Goal: Task Accomplishment & Management: Complete application form

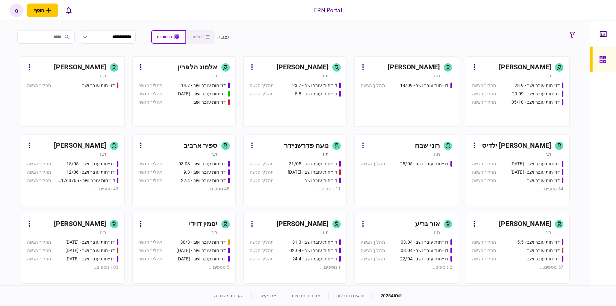
click at [318, 66] on div "[PERSON_NAME]" at bounding box center [303, 67] width 52 height 10
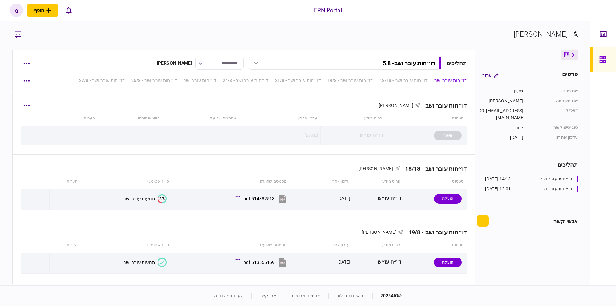
click at [17, 102] on div "דו״חות עובר ושב מעיין כהן סטטוס פריט מידע עדכון אחרון מסמכים שהועלו סיווג אוטומ…" at bounding box center [244, 122] width 463 height 63
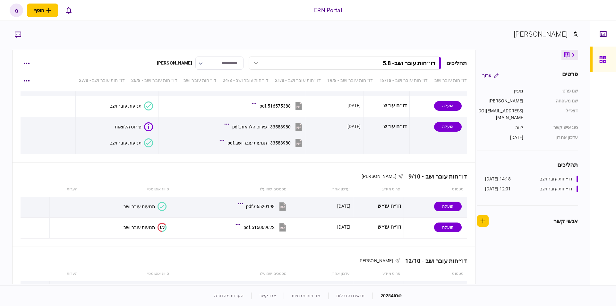
scroll to position [2290, 0]
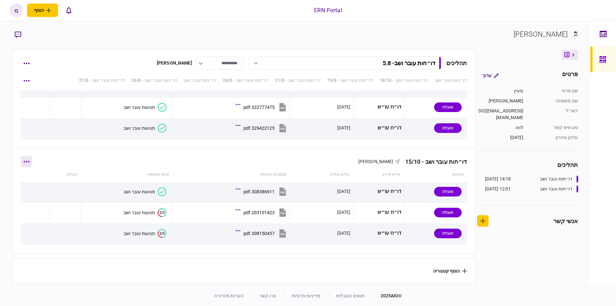
click at [32, 159] on button "button" at bounding box center [27, 162] width 12 height 12
click at [29, 185] on span "הוסף מסמך" at bounding box center [38, 187] width 26 height 8
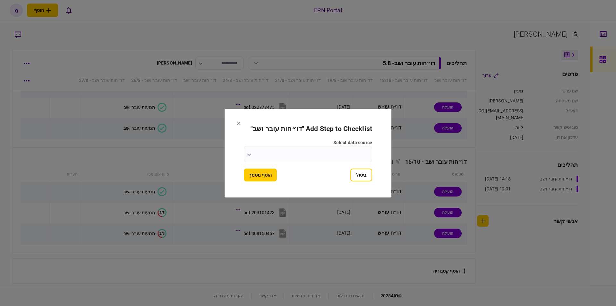
click at [249, 154] on icon "button" at bounding box center [249, 154] width 4 height 3
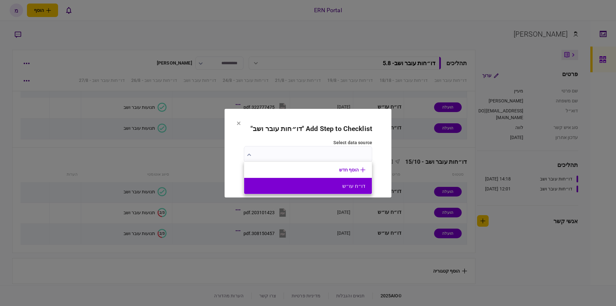
click at [317, 185] on button "דו״ח עו״ש" at bounding box center [308, 186] width 115 height 6
type input "*********"
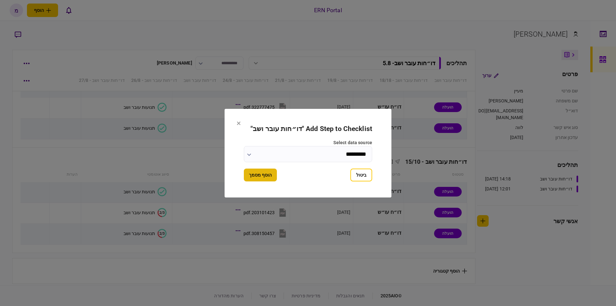
click at [258, 169] on button "הוסף מסמך" at bounding box center [260, 175] width 33 height 13
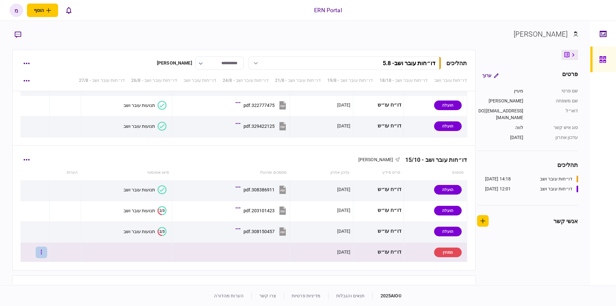
click at [42, 250] on button "button" at bounding box center [42, 253] width 12 height 12
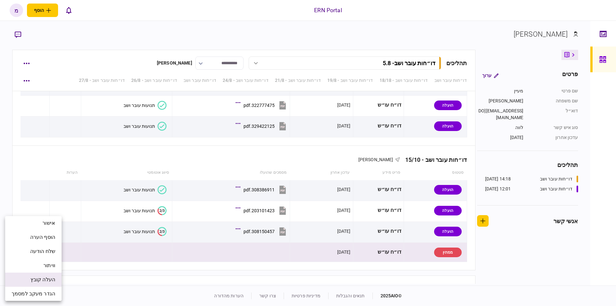
click at [41, 276] on span "העלה קובץ" at bounding box center [42, 280] width 25 height 8
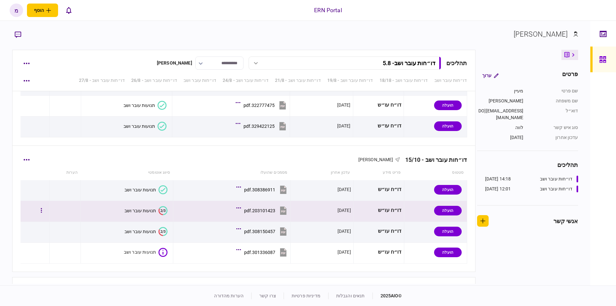
scroll to position [2311, 0]
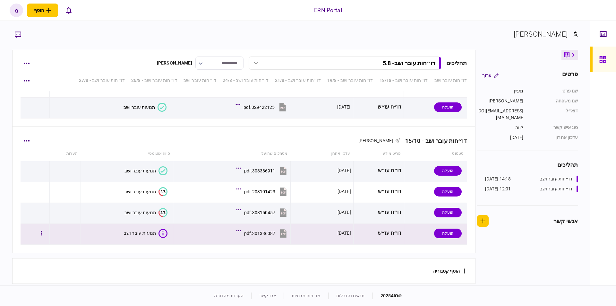
click at [159, 230] on icon at bounding box center [163, 233] width 9 height 9
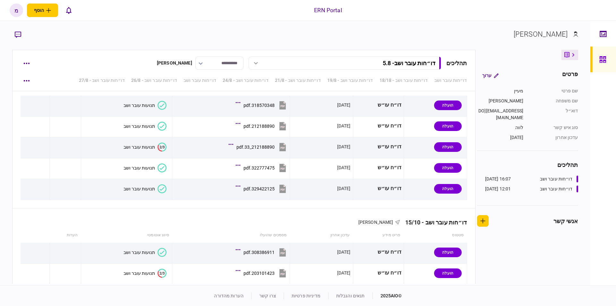
scroll to position [2311, 0]
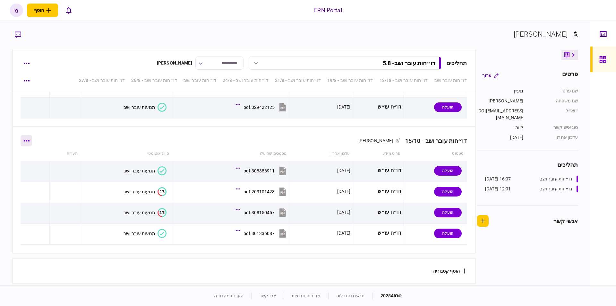
drag, startPoint x: 22, startPoint y: 138, endPoint x: 26, endPoint y: 137, distance: 5.0
click at [22, 138] on div "דו״חות עובר ושב - 15/10 מעיין כהן סטטוס פריט מידע עדכון אחרון מסמכים שהועלו סיו…" at bounding box center [244, 190] width 463 height 126
click at [30, 135] on button "button" at bounding box center [27, 141] width 12 height 12
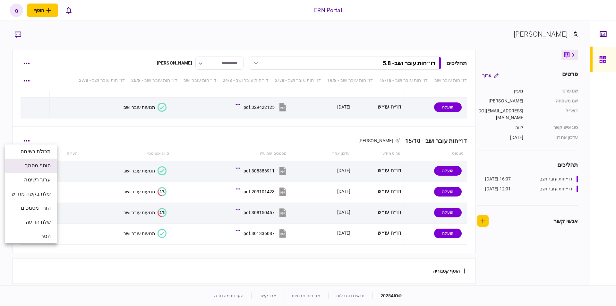
click at [36, 165] on span "הוסף מסמך" at bounding box center [38, 166] width 26 height 8
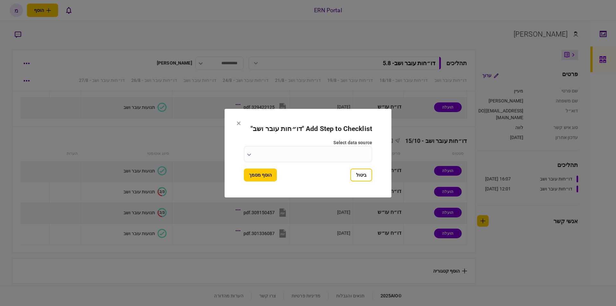
click at [250, 154] on icon "button" at bounding box center [249, 154] width 4 height 3
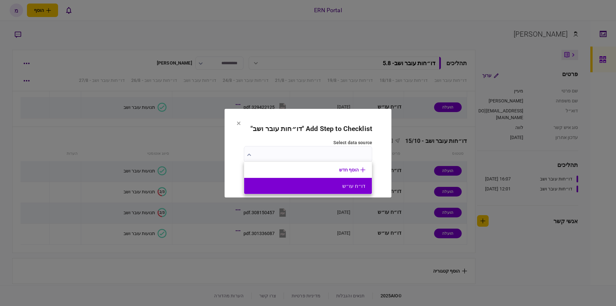
click at [322, 184] on button "דו״ח עו״ש" at bounding box center [308, 186] width 115 height 6
type input "*********"
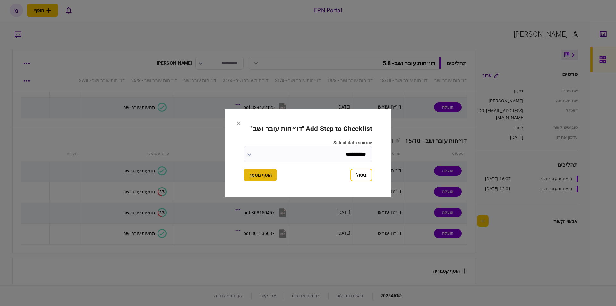
click at [261, 170] on button "הוסף מסמך" at bounding box center [260, 175] width 33 height 13
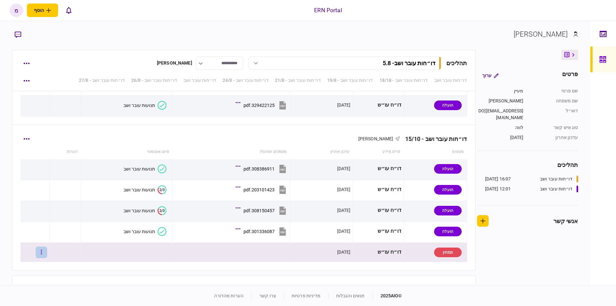
click at [47, 250] on button "button" at bounding box center [42, 253] width 12 height 12
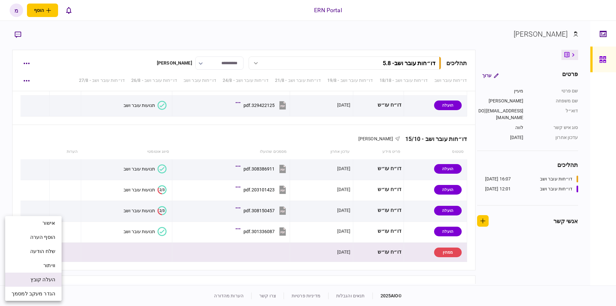
click at [25, 283] on li "העלה קובץ" at bounding box center [33, 280] width 57 height 14
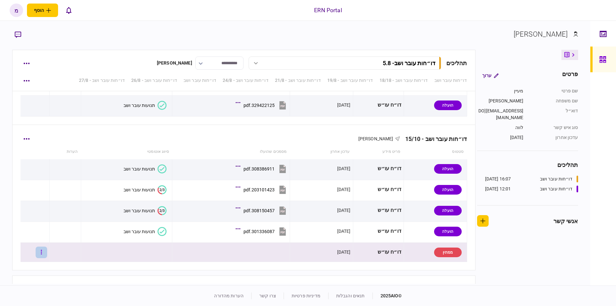
click at [42, 253] on icon "button" at bounding box center [41, 252] width 1 height 6
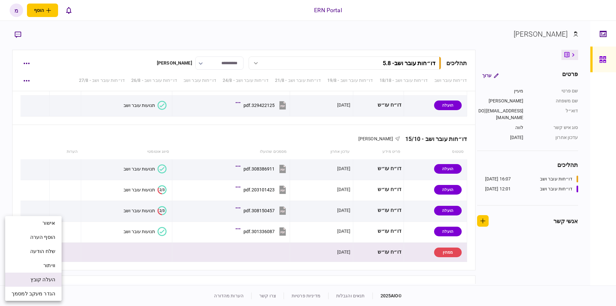
click at [42, 278] on span "העלה קובץ" at bounding box center [42, 280] width 25 height 8
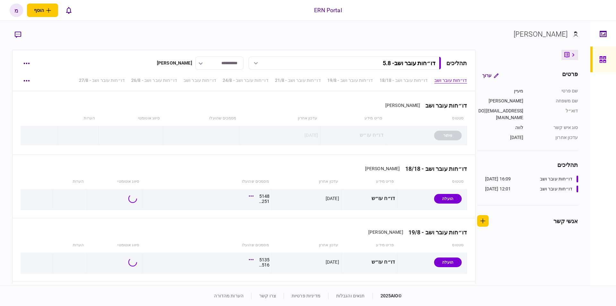
click at [113, 28] on div "**********" at bounding box center [295, 153] width 591 height 265
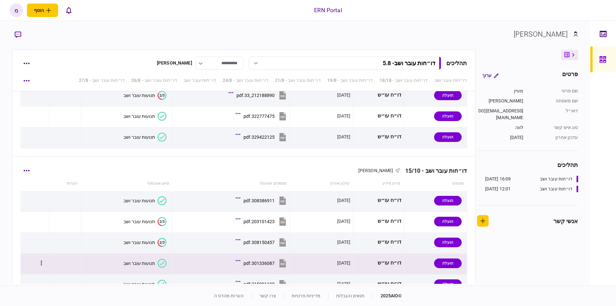
scroll to position [2332, 0]
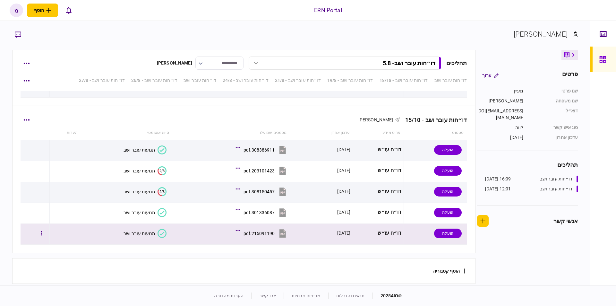
click at [162, 233] on icon at bounding box center [162, 233] width 9 height 9
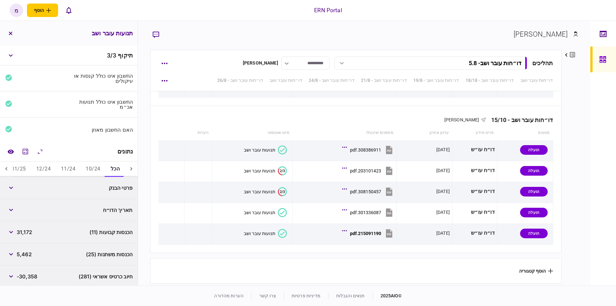
click at [84, 168] on button "10/24" at bounding box center [93, 168] width 25 height 15
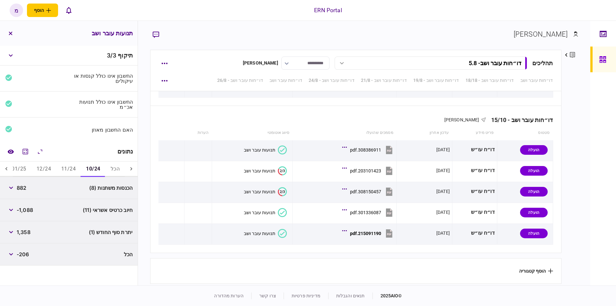
click at [9, 168] on icon at bounding box center [6, 169] width 6 height 6
click at [52, 168] on button "07/25" at bounding box center [55, 168] width 25 height 15
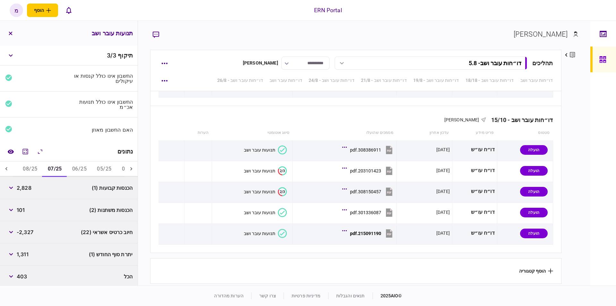
click at [14, 169] on div "הכל 10/24 11/24 12/24 01/25 02/25 03/25 04/25 05/25 06/25 07/25 08/25 09/25 10/…" at bounding box center [69, 168] width 138 height 15
click at [4, 168] on div at bounding box center [6, 168] width 13 height 15
click at [22, 151] on button "מחשבון" at bounding box center [26, 152] width 12 height 12
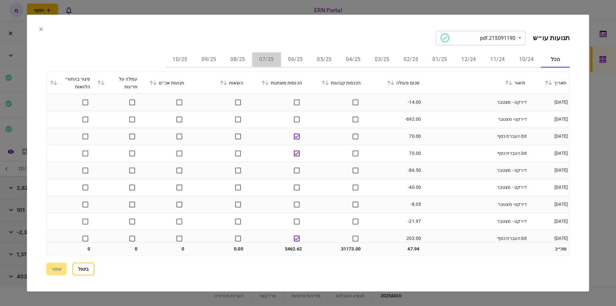
click at [265, 54] on button "07/25" at bounding box center [266, 59] width 29 height 15
click at [387, 115] on td "2828.10" at bounding box center [393, 119] width 59 height 17
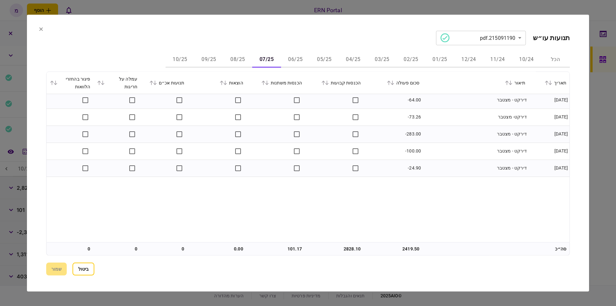
scroll to position [0, 0]
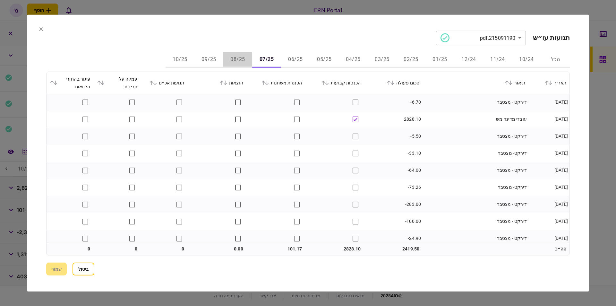
click at [239, 58] on button "08/25" at bounding box center [237, 59] width 29 height 15
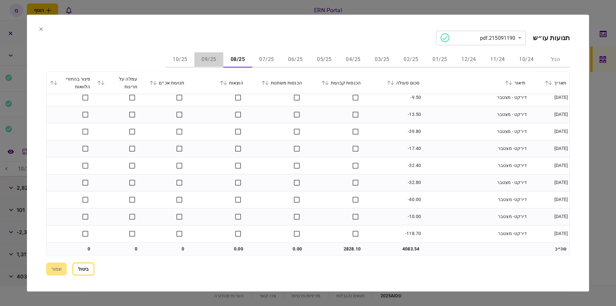
click at [212, 57] on button "09/25" at bounding box center [209, 59] width 29 height 15
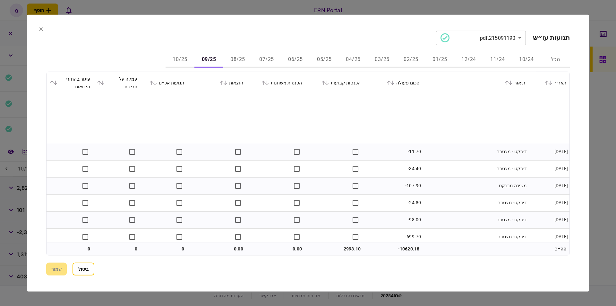
scroll to position [312, 0]
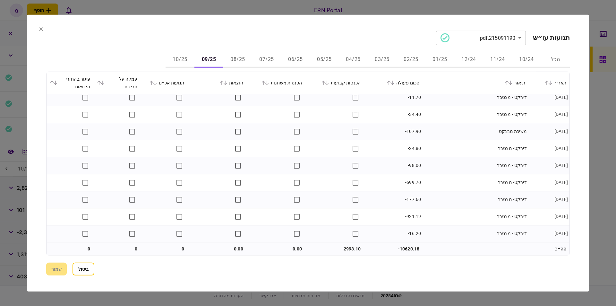
click at [240, 27] on section "**********" at bounding box center [308, 152] width 562 height 277
click at [281, 31] on section "**********" at bounding box center [308, 37] width 524 height 14
click at [187, 61] on button "10/25" at bounding box center [180, 59] width 29 height 15
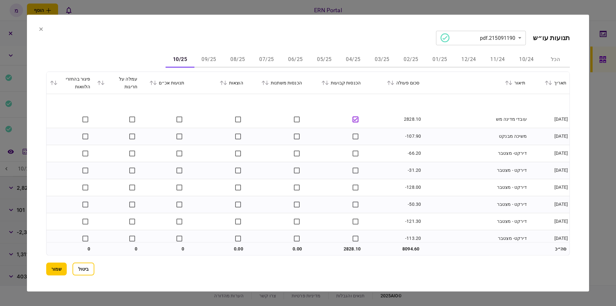
scroll to position [64, 0]
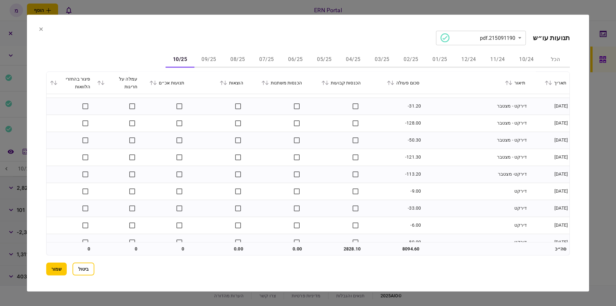
click at [206, 56] on button "09/25" at bounding box center [209, 59] width 29 height 15
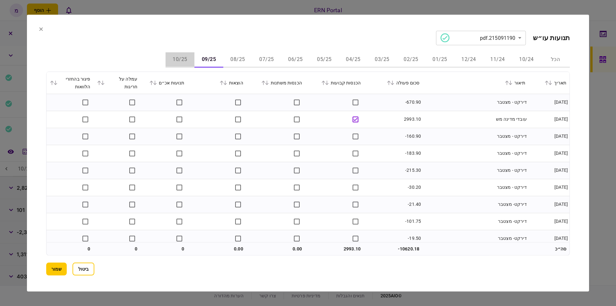
click at [180, 55] on button "10/25" at bounding box center [180, 59] width 29 height 15
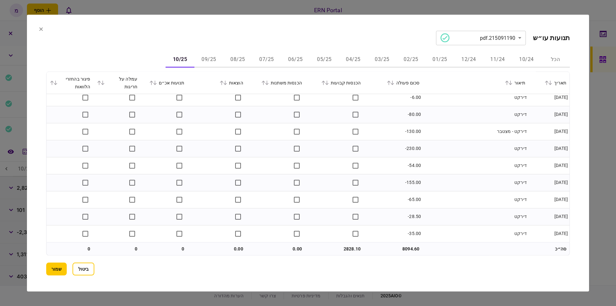
scroll to position [193, 0]
click at [59, 273] on button "שמור" at bounding box center [56, 269] width 21 height 13
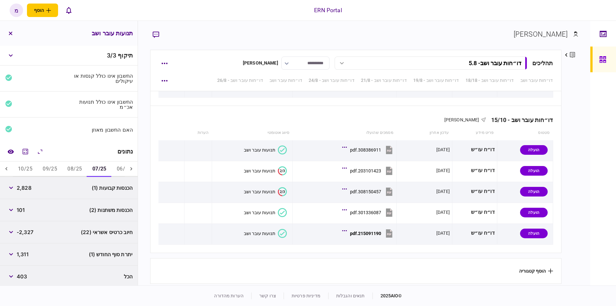
click at [28, 252] on span "1,311" at bounding box center [23, 254] width 12 height 8
copy span "1,311"
click at [29, 189] on span "2,828" at bounding box center [24, 188] width 15 height 8
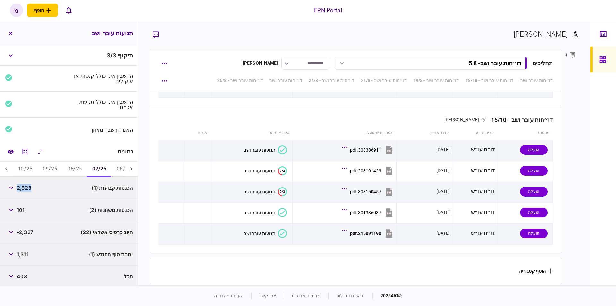
copy span "2,828"
click at [69, 165] on button "08/25" at bounding box center [74, 168] width 25 height 15
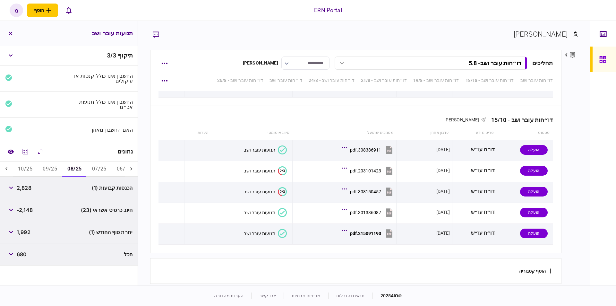
click at [26, 235] on span "1,992" at bounding box center [24, 232] width 14 height 8
copy span "1,992"
click at [54, 168] on button "09/25" at bounding box center [50, 168] width 25 height 15
click at [28, 188] on span "2,993" at bounding box center [24, 188] width 15 height 8
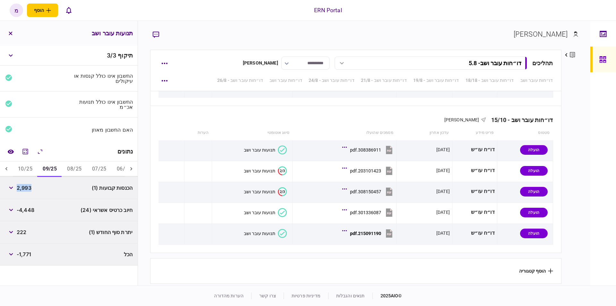
click at [28, 188] on span "2,993" at bounding box center [24, 188] width 15 height 8
copy span "2,993"
click at [25, 168] on button "10/25" at bounding box center [25, 168] width 25 height 15
click at [23, 236] on div "1,571" at bounding box center [17, 232] width 24 height 12
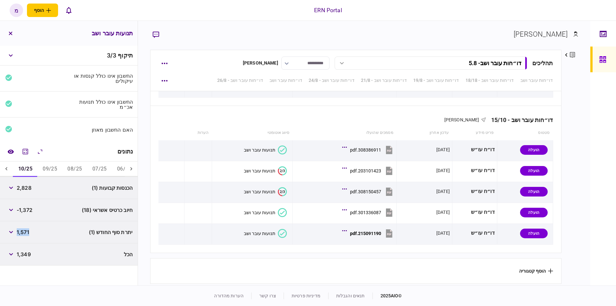
copy span "1,571"
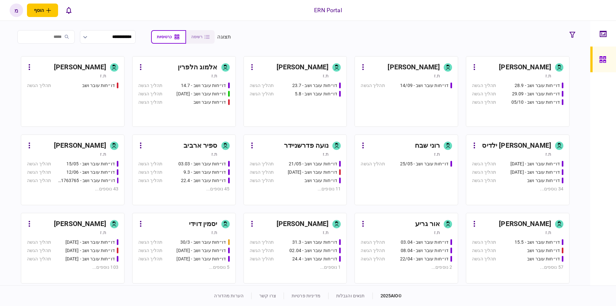
click at [312, 111] on div "דו״חות עובר ושב - 23.7 תהליך הגשה דו״חות עובר ושב - 5.8 תהליך הגשה" at bounding box center [295, 101] width 91 height 39
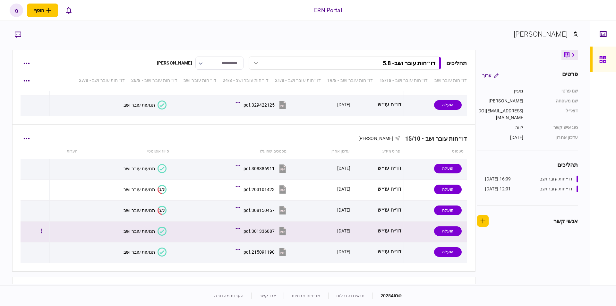
scroll to position [2332, 0]
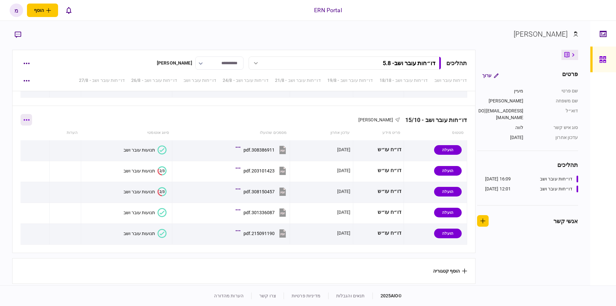
click at [28, 114] on button "button" at bounding box center [27, 120] width 12 height 12
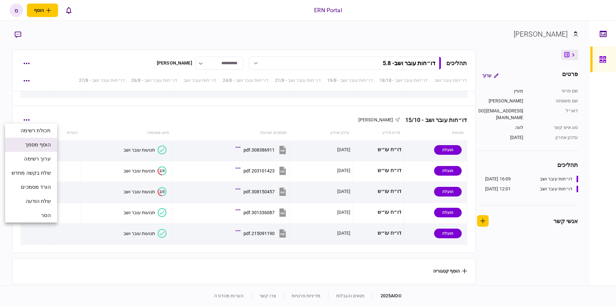
click at [43, 145] on span "הוסף מסמך" at bounding box center [38, 145] width 26 height 8
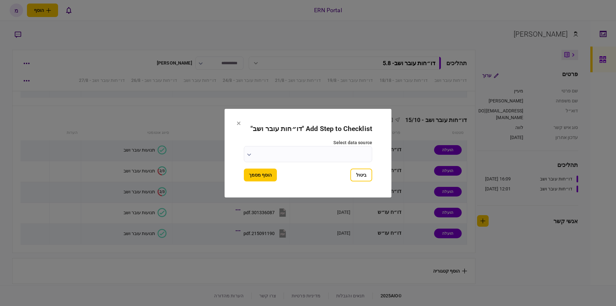
click at [249, 156] on button "button" at bounding box center [249, 154] width 4 height 5
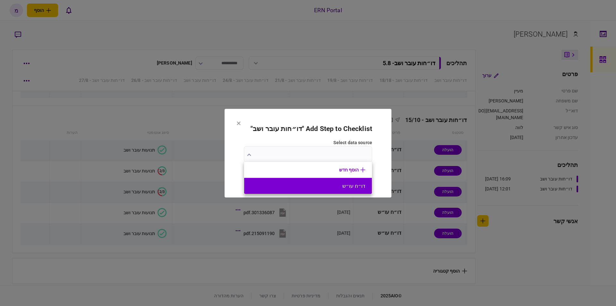
click at [343, 184] on button "דו״ח עו״ש" at bounding box center [308, 186] width 115 height 6
type input "*********"
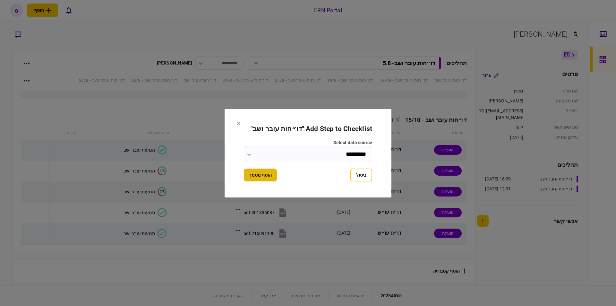
click at [257, 170] on button "הוסף מסמך" at bounding box center [260, 175] width 33 height 13
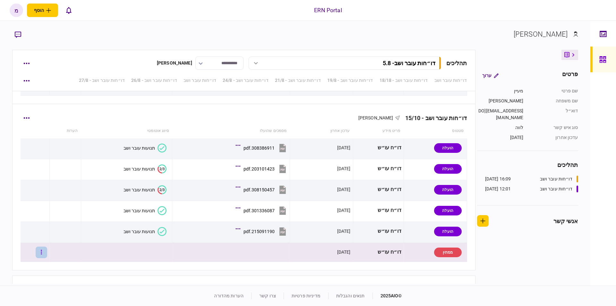
click at [42, 250] on icon "button" at bounding box center [41, 252] width 1 height 6
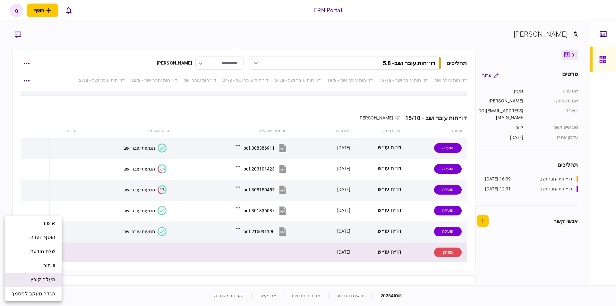
click at [37, 277] on span "העלה קובץ" at bounding box center [42, 280] width 25 height 8
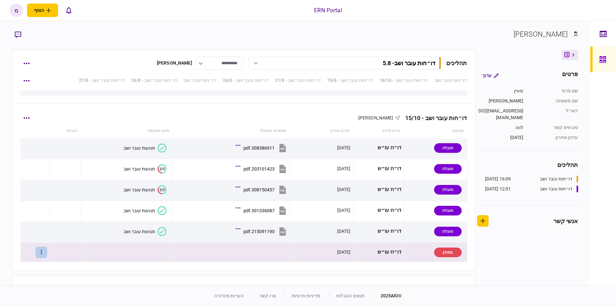
click at [42, 251] on icon "button" at bounding box center [41, 252] width 1 height 6
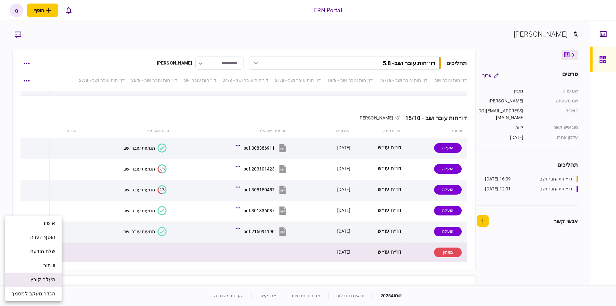
click at [36, 280] on span "העלה קובץ" at bounding box center [42, 280] width 25 height 8
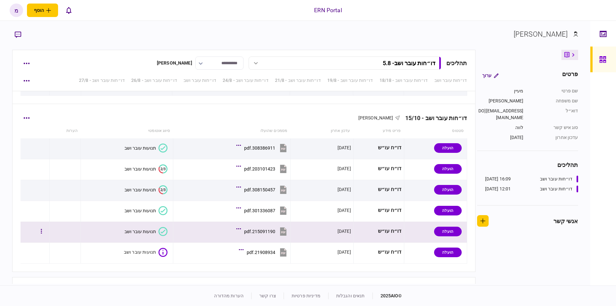
scroll to position [2353, 0]
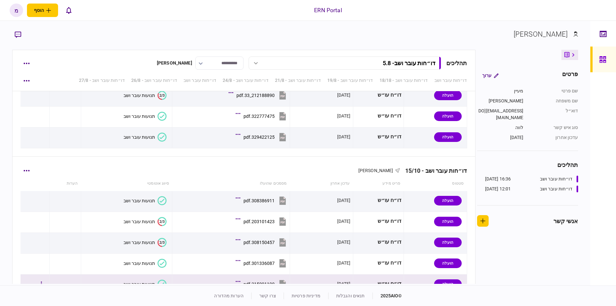
scroll to position [2353, 0]
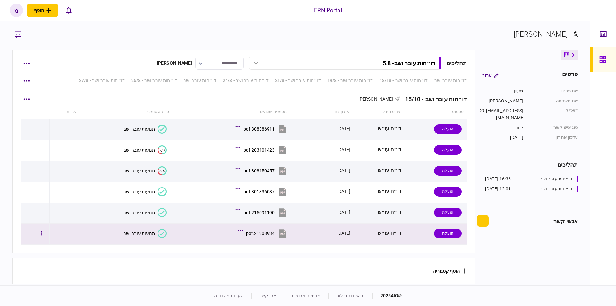
click at [164, 230] on icon at bounding box center [162, 233] width 9 height 9
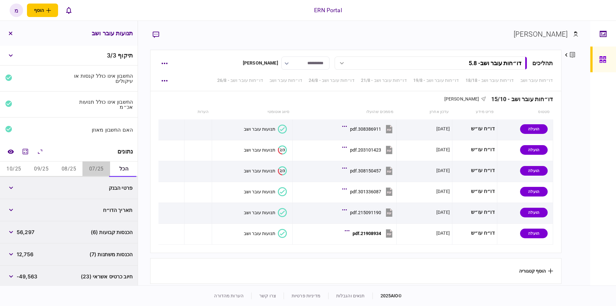
click at [87, 169] on button "07/25" at bounding box center [97, 168] width 28 height 15
click at [29, 147] on button "מחשבון" at bounding box center [26, 152] width 12 height 12
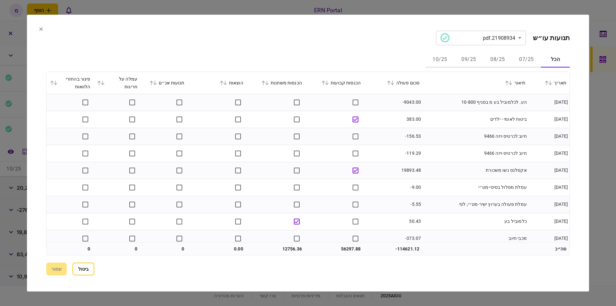
click at [528, 55] on button "07/25" at bounding box center [526, 59] width 29 height 15
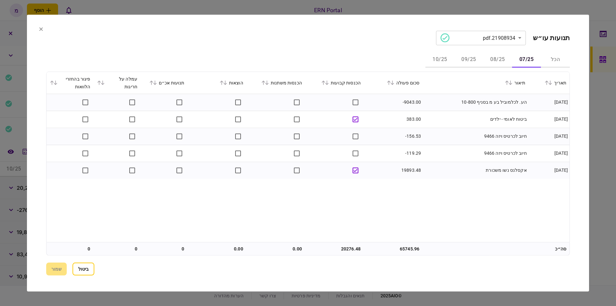
click at [495, 53] on button "08/25" at bounding box center [497, 59] width 29 height 15
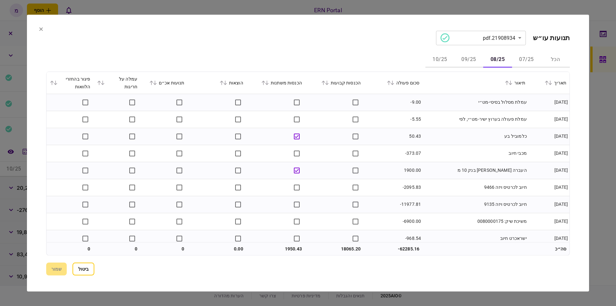
click at [368, 44] on section "**********" at bounding box center [308, 37] width 524 height 14
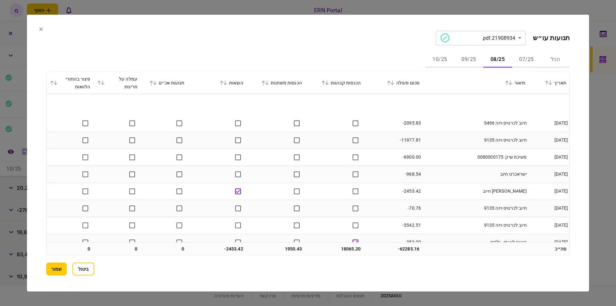
scroll to position [91, 0]
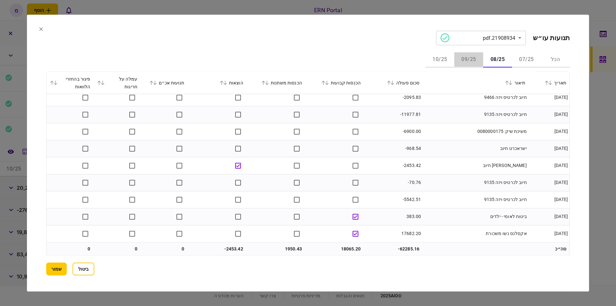
click at [465, 58] on button "09/25" at bounding box center [469, 59] width 29 height 15
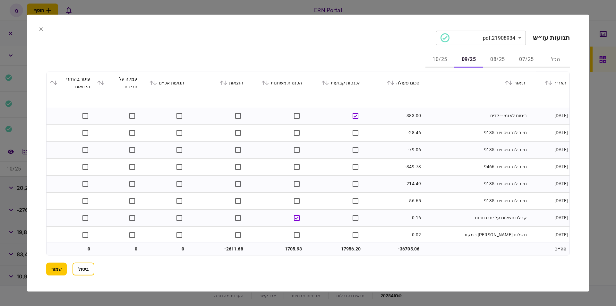
scroll to position [244, 0]
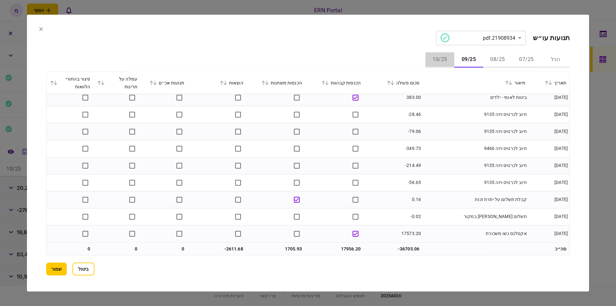
click at [438, 59] on button "10/25" at bounding box center [440, 59] width 29 height 15
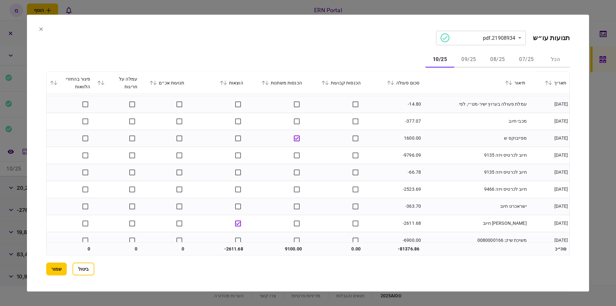
scroll to position [40, 0]
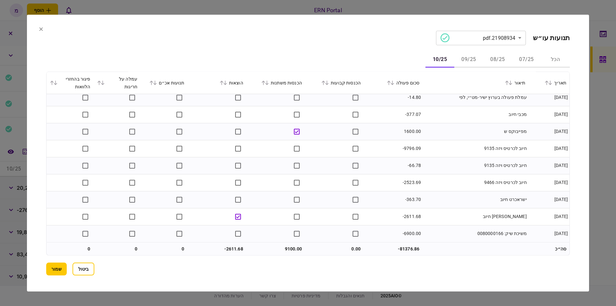
click at [63, 265] on button "שמור" at bounding box center [56, 269] width 21 height 13
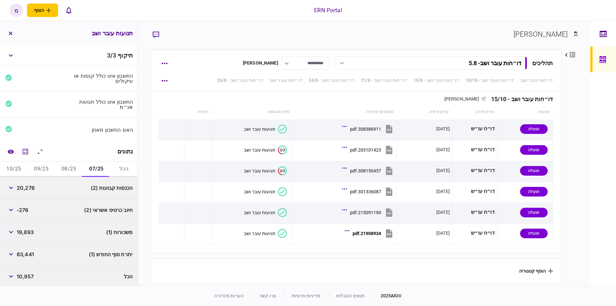
click at [415, 4] on div "ERN Portal הוסף לקוח עסקי לקוח פרטי מ מ [PERSON_NAME] [PERSON_NAME][EMAIL_ADDRE…" at bounding box center [308, 10] width 616 height 21
click at [81, 179] on div "הכנסות קבועות (2) 20,276" at bounding box center [69, 188] width 138 height 22
click at [20, 188] on span "20,276" at bounding box center [26, 188] width 18 height 8
click at [21, 187] on span "20,276" at bounding box center [26, 188] width 18 height 8
copy span "20,276"
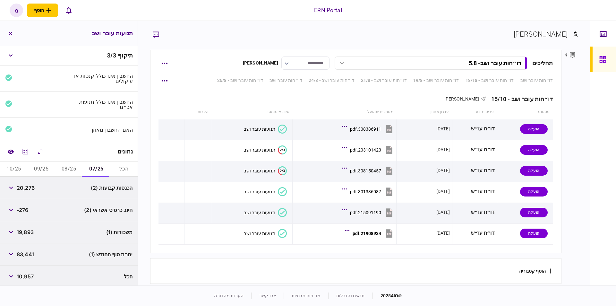
click at [32, 227] on div "19,893" at bounding box center [19, 232] width 29 height 12
click at [28, 256] on span "83,441" at bounding box center [25, 254] width 17 height 8
copy span "83,441"
click at [58, 208] on div "חיוב כרטיס אשראי (2) -276" at bounding box center [69, 210] width 138 height 22
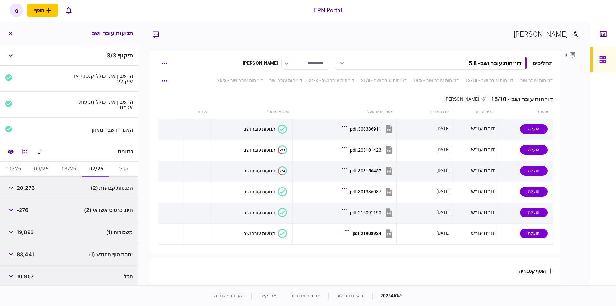
scroll to position [2, 0]
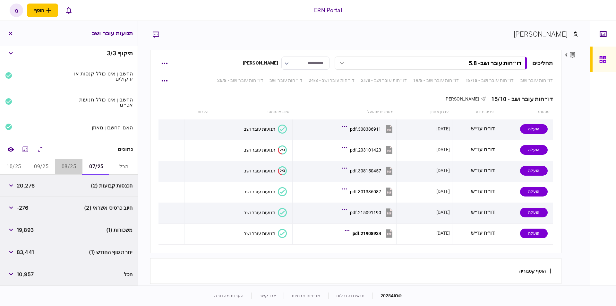
click at [72, 161] on button "08/25" at bounding box center [69, 166] width 28 height 15
click at [24, 185] on span "18,065" at bounding box center [25, 186] width 17 height 8
copy span "18,065"
click at [87, 229] on div "הוצאות (1) -2,454" at bounding box center [69, 230] width 138 height 22
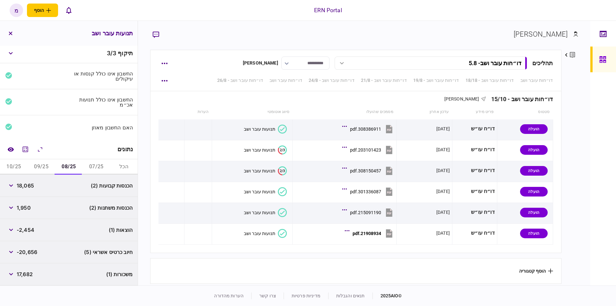
scroll to position [47, 0]
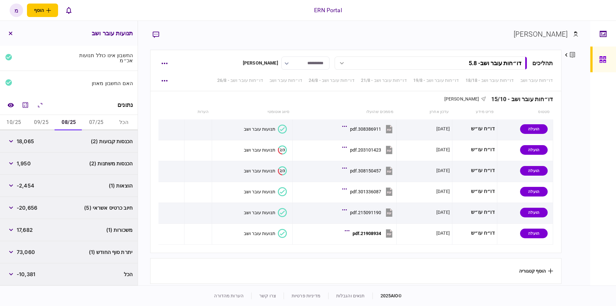
click at [32, 255] on span "73,060" at bounding box center [26, 252] width 18 height 8
copy span "73,060"
click at [72, 191] on div "הוצאות (1) -2,454" at bounding box center [69, 186] width 138 height 22
click at [29, 186] on span "-2,454" at bounding box center [26, 186] width 18 height 8
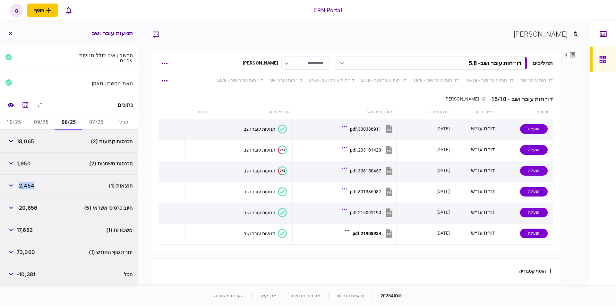
click at [29, 186] on span "-2,454" at bounding box center [26, 186] width 18 height 8
copy span "2,454"
click at [53, 126] on button "09/25" at bounding box center [42, 122] width 28 height 15
click at [39, 119] on button "09/25" at bounding box center [42, 122] width 28 height 15
click at [32, 143] on span "17,956" at bounding box center [25, 141] width 16 height 8
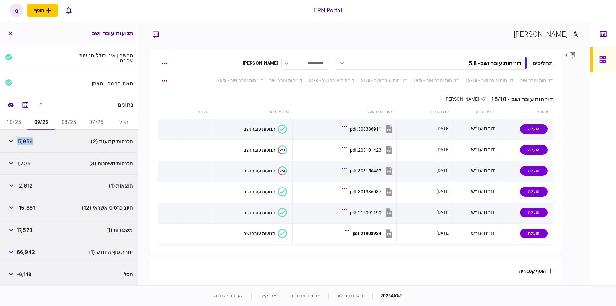
click at [32, 143] on span "17,956" at bounding box center [25, 141] width 16 height 8
copy span "17,956"
click at [43, 161] on div "הכנסות משתנות (3) 1,705" at bounding box center [69, 163] width 138 height 22
click at [24, 160] on span "1,705" at bounding box center [24, 164] width 14 height 8
click at [24, 161] on span "1,705" at bounding box center [24, 164] width 14 height 8
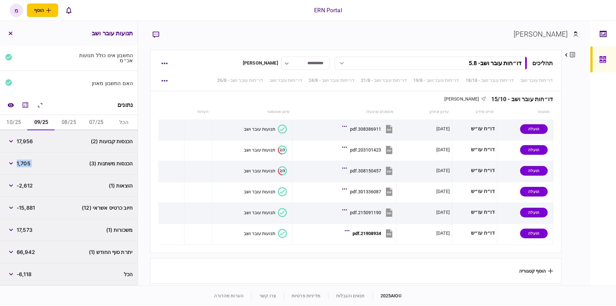
click at [24, 161] on span "1,705" at bounding box center [24, 164] width 14 height 8
copy div "1,705"
click at [64, 174] on div "הכנסות משתנות (3) 1,705" at bounding box center [69, 163] width 138 height 22
drag, startPoint x: 19, startPoint y: 174, endPoint x: 26, endPoint y: 188, distance: 15.7
click at [18, 175] on div "הכנסות קבועות (2) 17,956 הכנסות משתנות (3) 1,705 הוצאות (1) -2,612 חיוב כרטיס א…" at bounding box center [69, 207] width 138 height 155
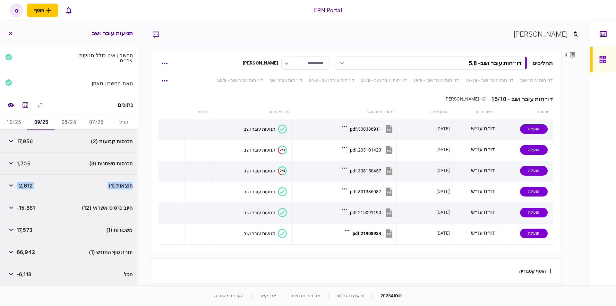
click at [26, 188] on span "-2,612" at bounding box center [25, 186] width 16 height 8
click at [22, 250] on span "66,942" at bounding box center [26, 252] width 18 height 8
copy span "66,942"
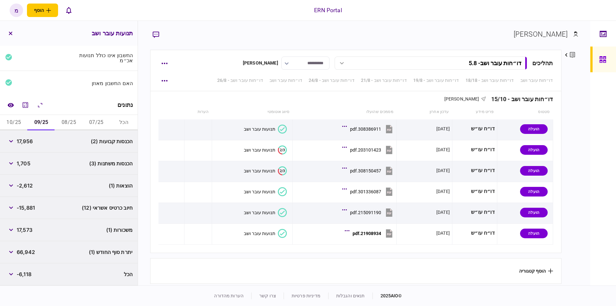
click at [91, 190] on div "הוצאות (1) -2,612" at bounding box center [69, 186] width 138 height 22
click at [14, 122] on button "10/25" at bounding box center [14, 122] width 28 height 15
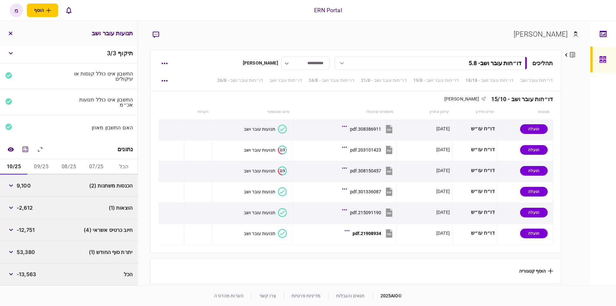
click at [27, 187] on span "9,100" at bounding box center [24, 186] width 14 height 8
copy span "9,100"
click at [51, 195] on div "הכנסות משתנות (2) 9,100" at bounding box center [69, 186] width 138 height 22
click at [28, 209] on span "-2,612" at bounding box center [25, 208] width 16 height 8
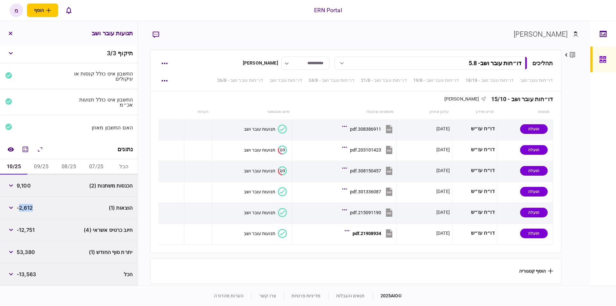
click at [28, 209] on span "-2,612" at bounding box center [25, 208] width 16 height 8
copy span "2,612"
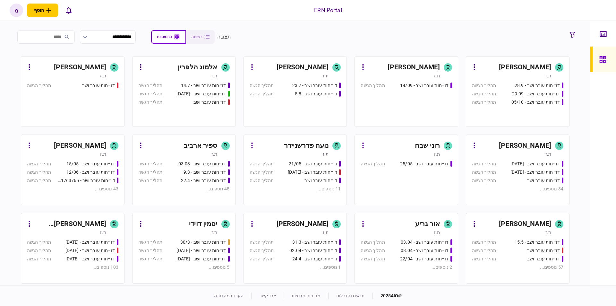
click at [307, 61] on link "[PERSON_NAME] ת.ז דו״חות עובר ושב - 23.7 תהליך הגשה דו״חות עובר ושב - 5.8 תהליך…" at bounding box center [296, 91] width 104 height 71
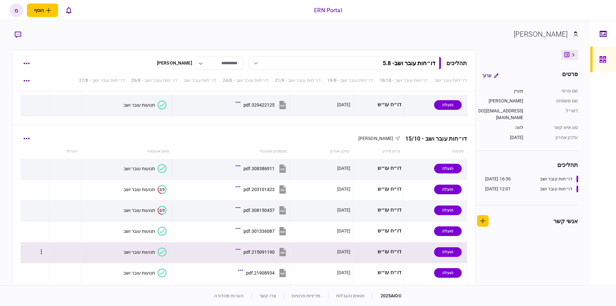
scroll to position [2353, 0]
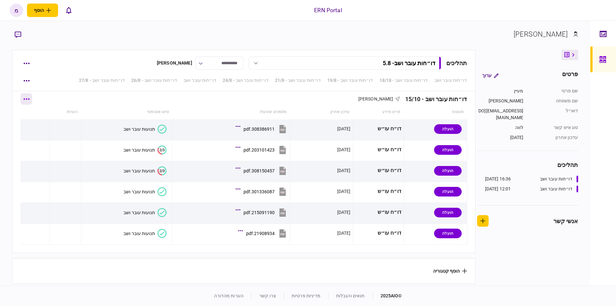
click at [29, 98] on icon "button" at bounding box center [26, 99] width 6 height 2
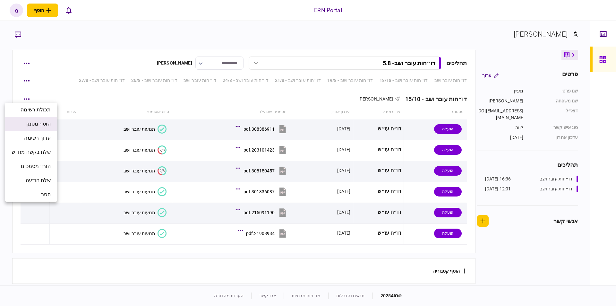
click at [40, 123] on span "הוסף מסמך" at bounding box center [38, 124] width 26 height 8
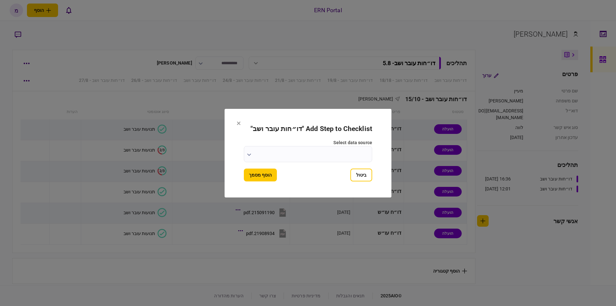
click at [248, 152] on button "button" at bounding box center [249, 154] width 4 height 5
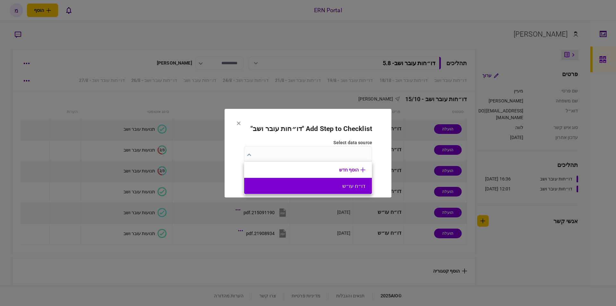
click at [335, 188] on button "דו״ח עו״ש" at bounding box center [308, 186] width 115 height 6
type input "*********"
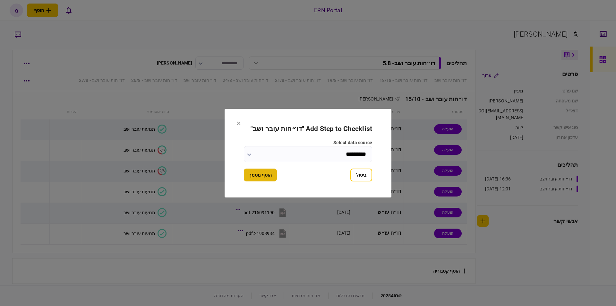
click at [249, 175] on button "הוסף מסמך" at bounding box center [260, 175] width 33 height 13
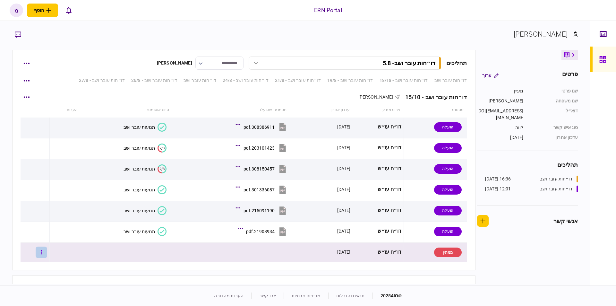
click at [47, 250] on button "button" at bounding box center [42, 253] width 12 height 12
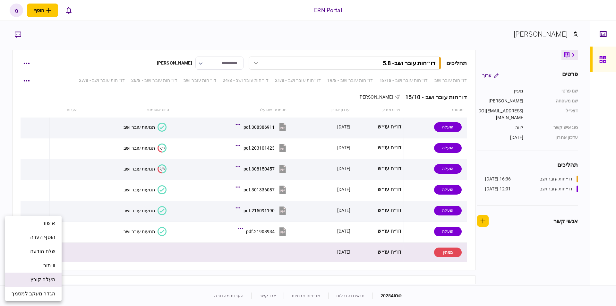
click at [36, 278] on span "העלה קובץ" at bounding box center [42, 280] width 25 height 8
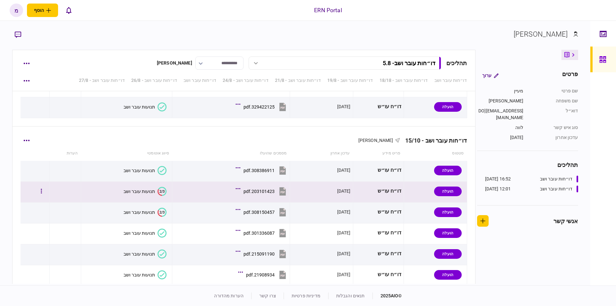
scroll to position [2374, 0]
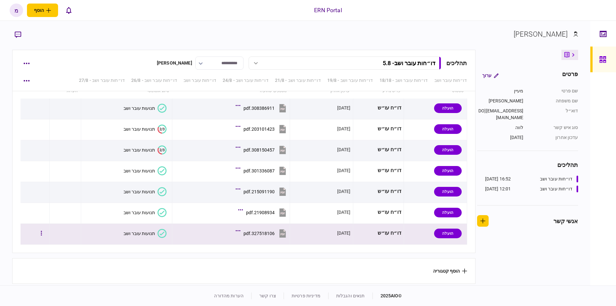
click at [160, 229] on icon at bounding box center [162, 233] width 9 height 9
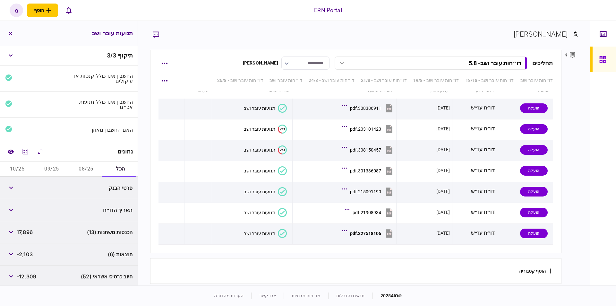
scroll to position [64, 0]
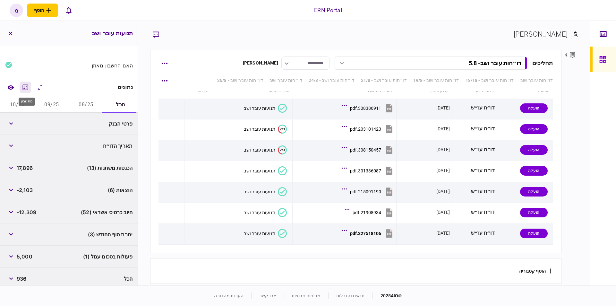
click at [27, 86] on icon "מחשבון" at bounding box center [26, 87] width 8 height 8
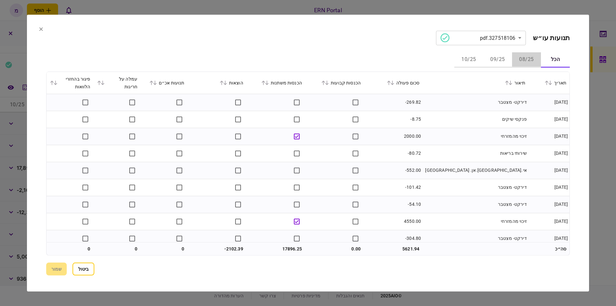
click at [522, 58] on button "08/25" at bounding box center [526, 59] width 29 height 15
click at [468, 126] on td "פנקסי שיקים" at bounding box center [476, 119] width 106 height 17
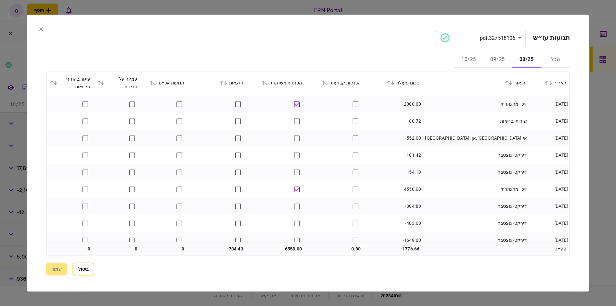
click at [483, 106] on td "זיכוי מהמזרחי" at bounding box center [476, 104] width 106 height 17
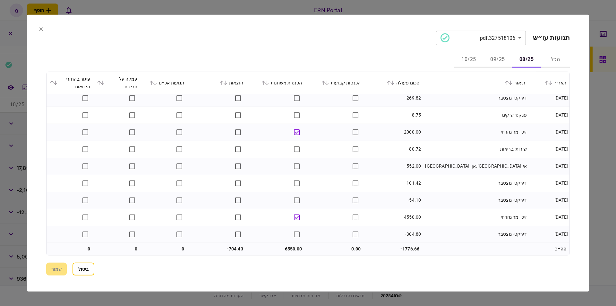
scroll to position [0, 0]
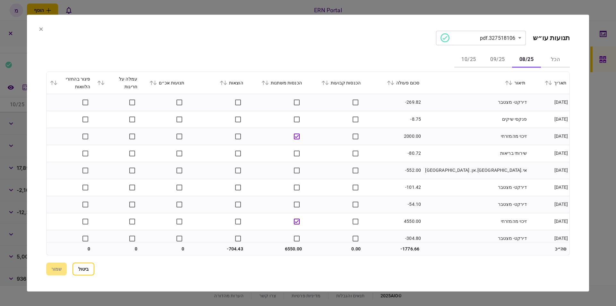
click at [493, 60] on button "09/25" at bounding box center [497, 59] width 29 height 15
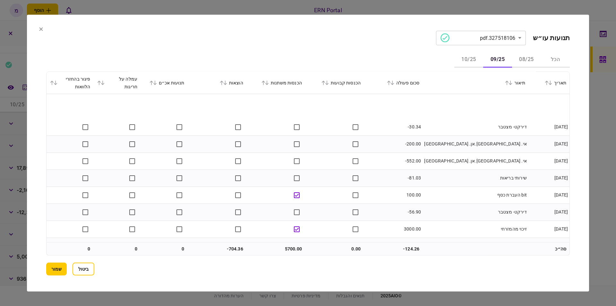
scroll to position [161, 0]
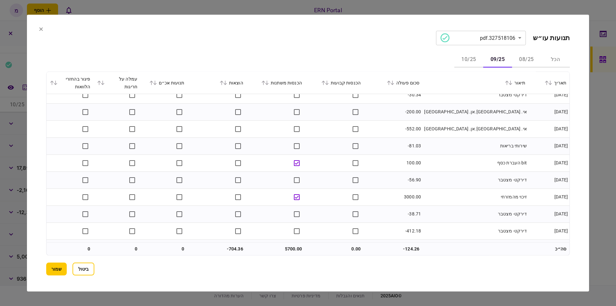
click at [366, 197] on td "3000.00" at bounding box center [393, 196] width 59 height 17
click at [349, 194] on td at bounding box center [334, 196] width 59 height 17
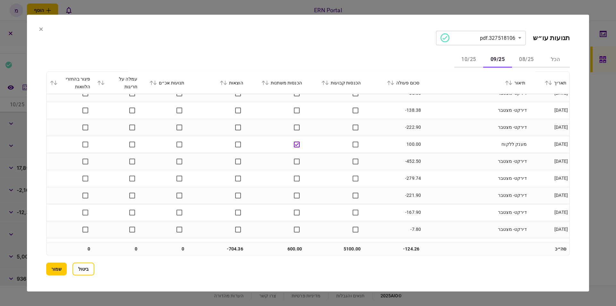
scroll to position [431, 0]
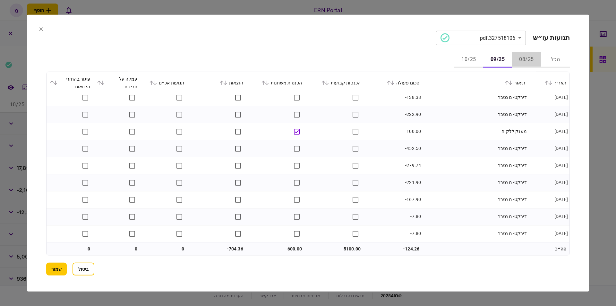
click at [522, 58] on button "08/25" at bounding box center [526, 59] width 29 height 15
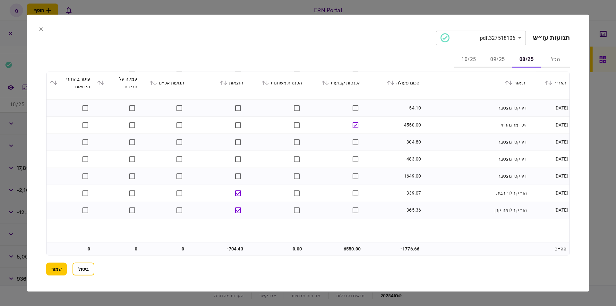
scroll to position [0, 0]
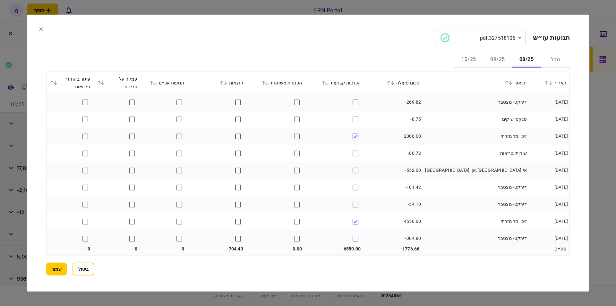
click at [496, 57] on button "09/25" at bounding box center [497, 59] width 29 height 15
click at [465, 58] on button "10/25" at bounding box center [469, 59] width 29 height 15
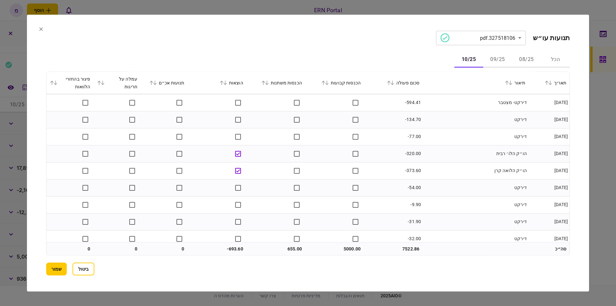
scroll to position [312, 0]
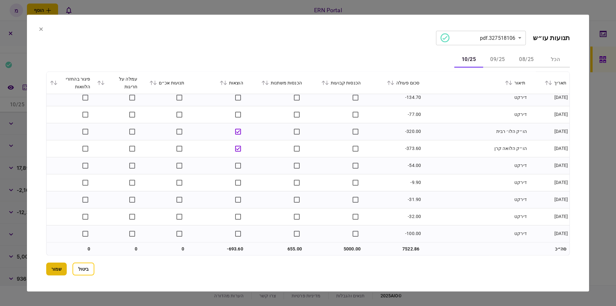
click at [58, 266] on button "שמור" at bounding box center [56, 269] width 21 height 13
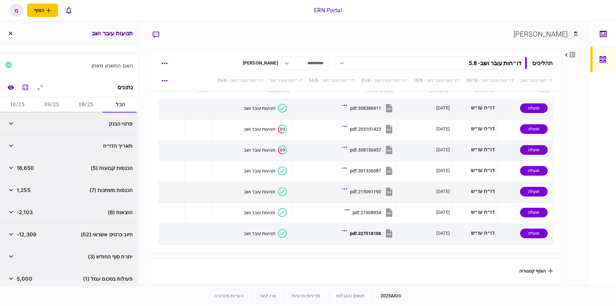
click at [87, 101] on button "08/25" at bounding box center [86, 104] width 34 height 15
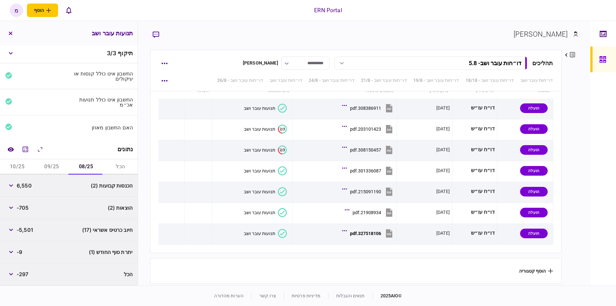
click at [30, 185] on span "6,550" at bounding box center [24, 186] width 15 height 8
copy span "6,550"
click at [46, 164] on button "09/25" at bounding box center [51, 166] width 34 height 15
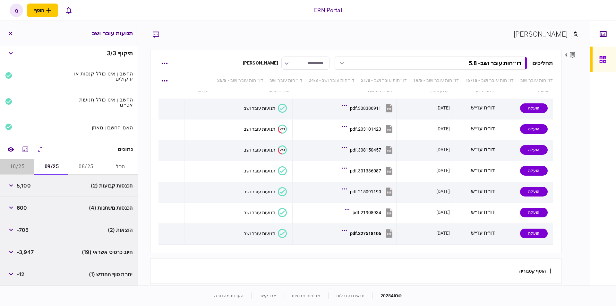
drag, startPoint x: 27, startPoint y: 169, endPoint x: 23, endPoint y: 170, distance: 3.7
click at [26, 170] on button "10/25" at bounding box center [17, 166] width 34 height 15
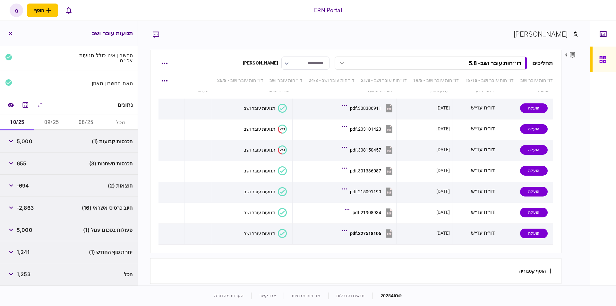
drag, startPoint x: 340, startPoint y: 41, endPoint x: 319, endPoint y: 32, distance: 22.6
click at [340, 41] on section "[PERSON_NAME]" at bounding box center [364, 39] width 428 height 21
